Goal: Transaction & Acquisition: Purchase product/service

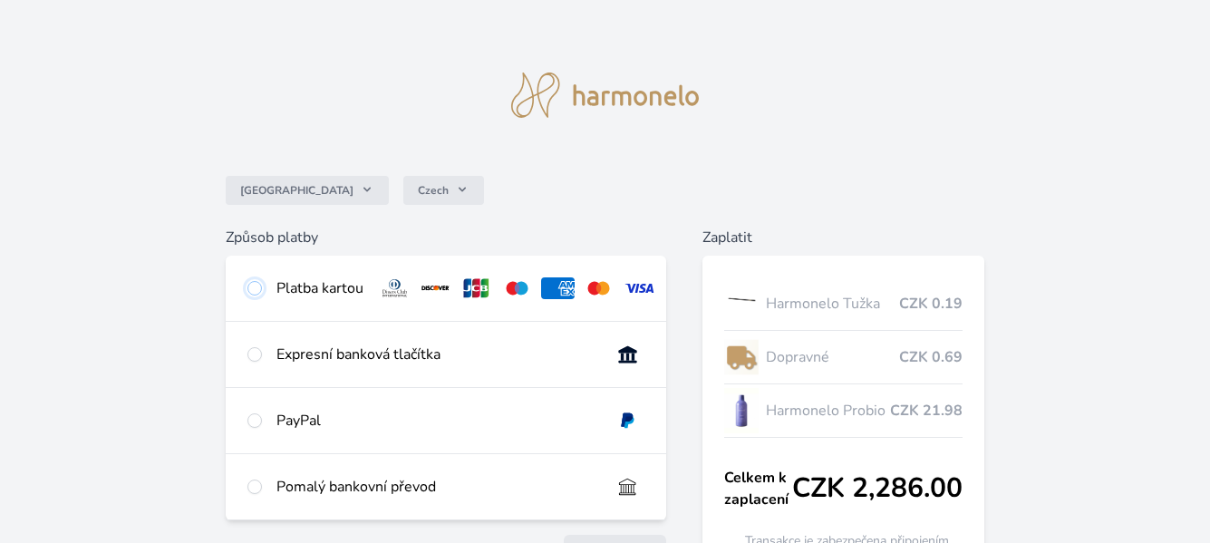
click at [251, 294] on input "radio" at bounding box center [254, 288] width 15 height 15
radio input "true"
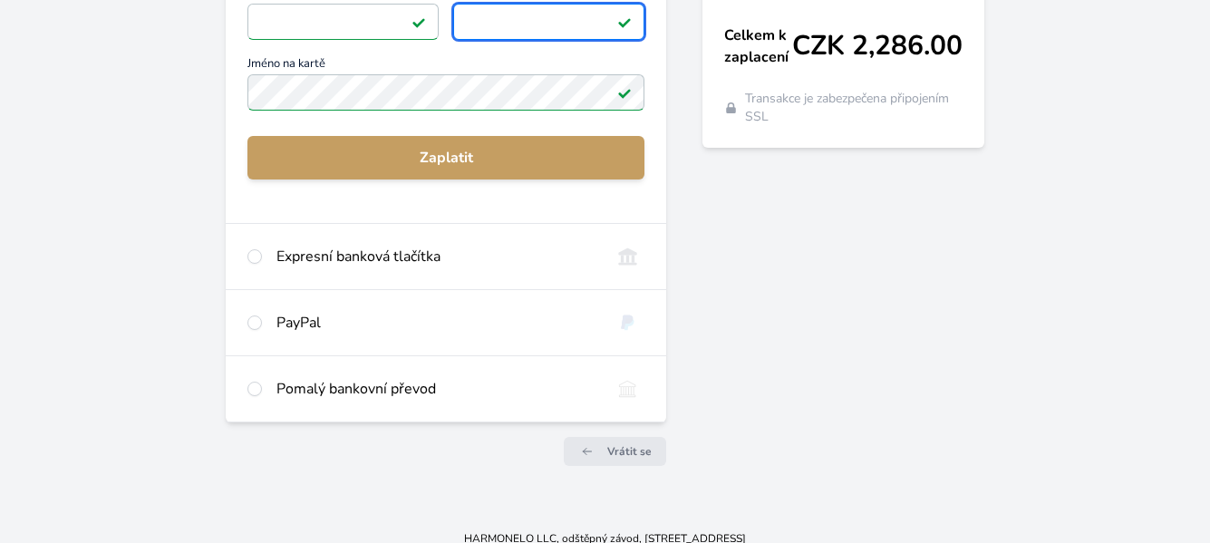
scroll to position [413, 0]
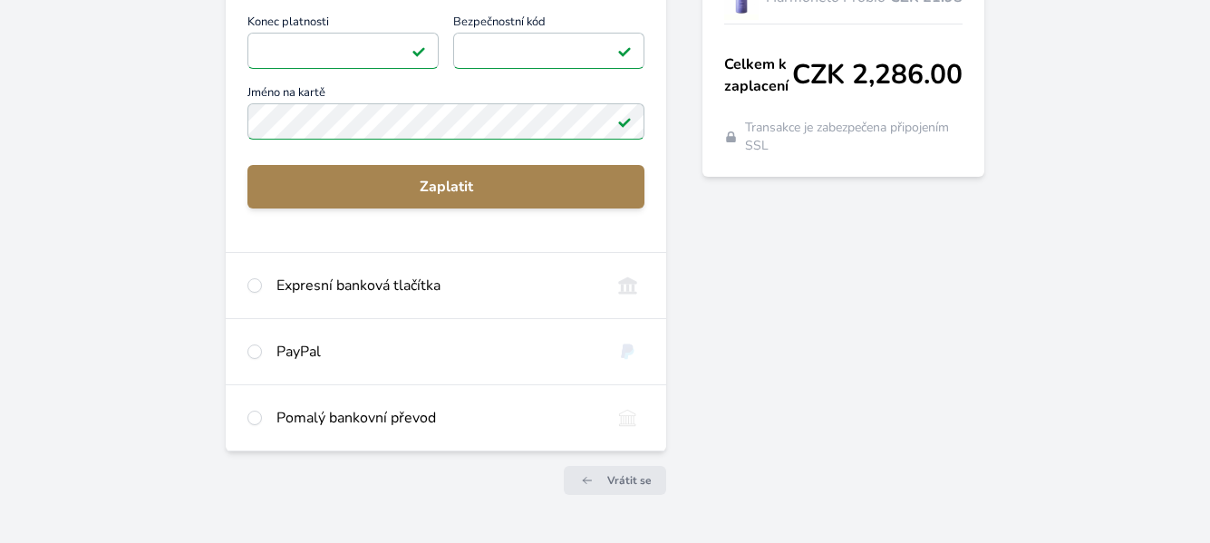
click at [510, 195] on span "Zaplatit" at bounding box center [446, 187] width 368 height 22
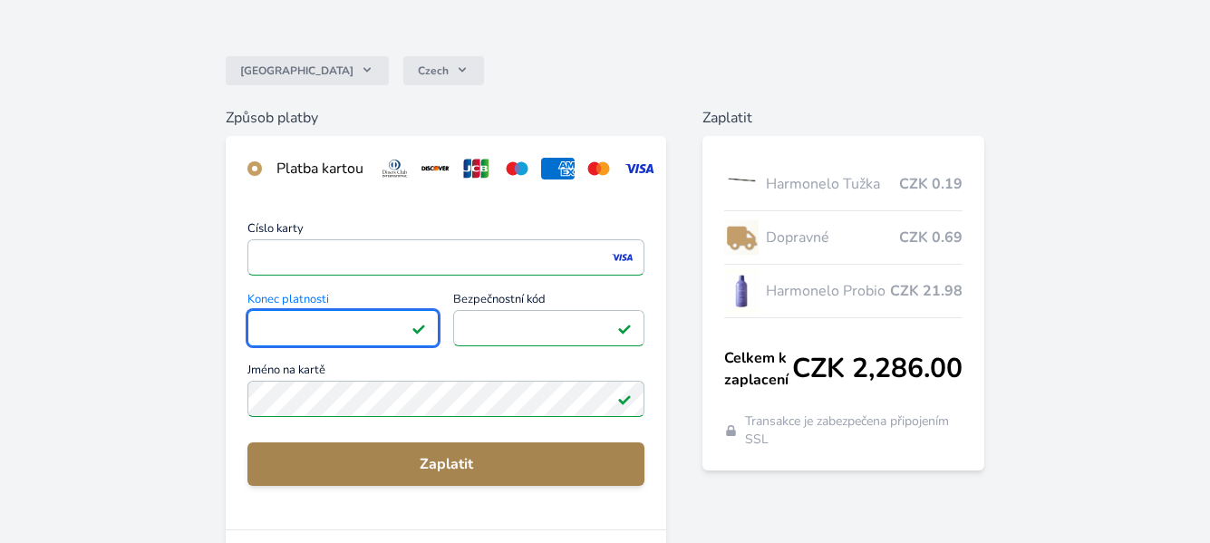
click at [479, 470] on span "Zaplatit" at bounding box center [446, 464] width 368 height 22
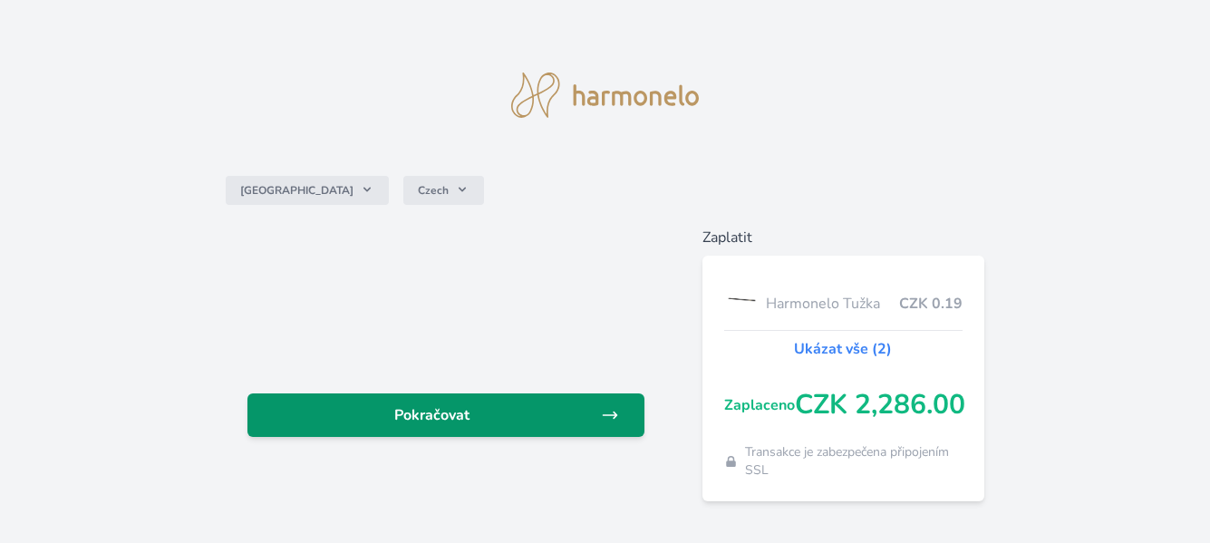
click at [471, 416] on span "Pokračovat" at bounding box center [431, 415] width 339 height 22
